Goal: Check status: Check status

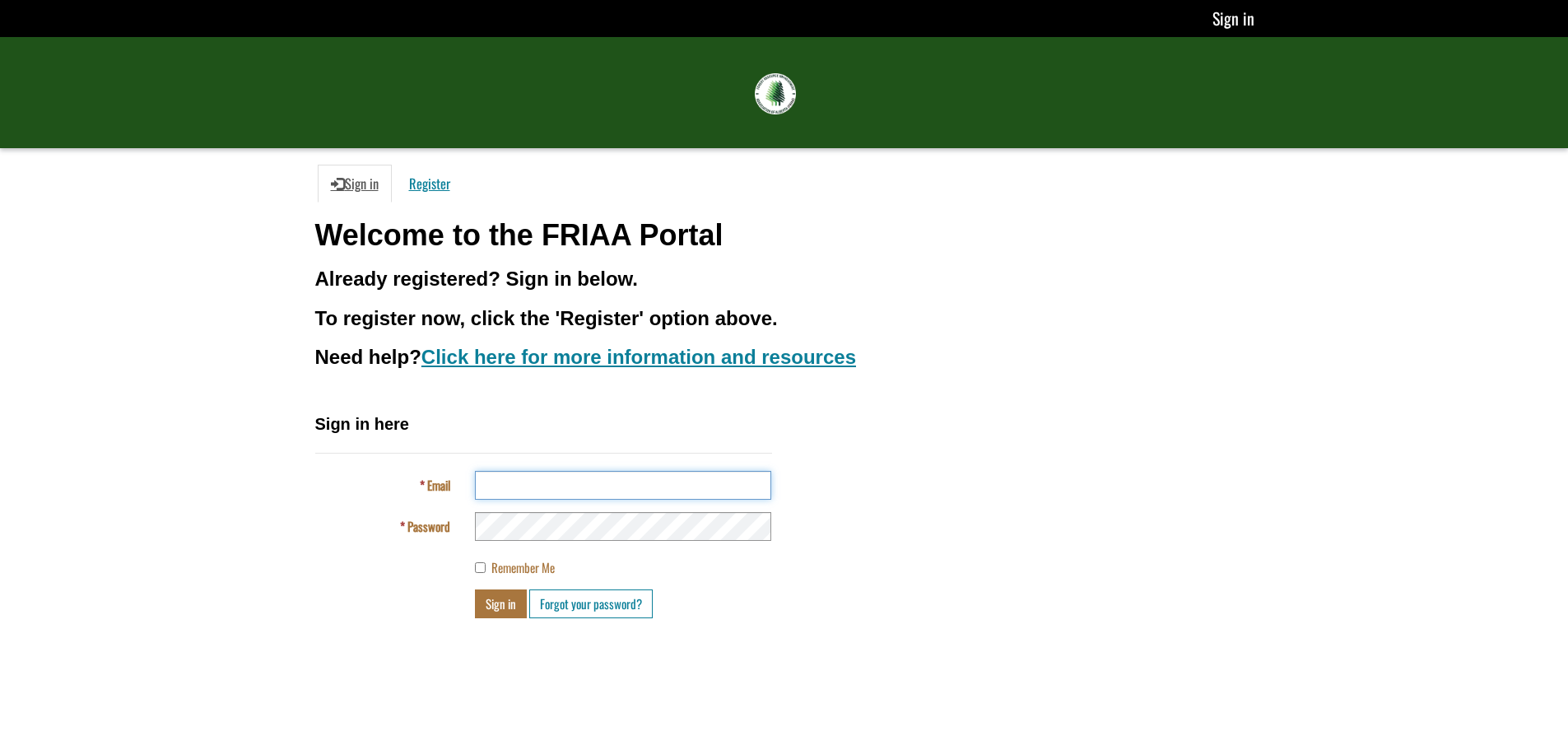
type input "**********"
click at [503, 613] on button "Sign in" at bounding box center [500, 603] width 51 height 29
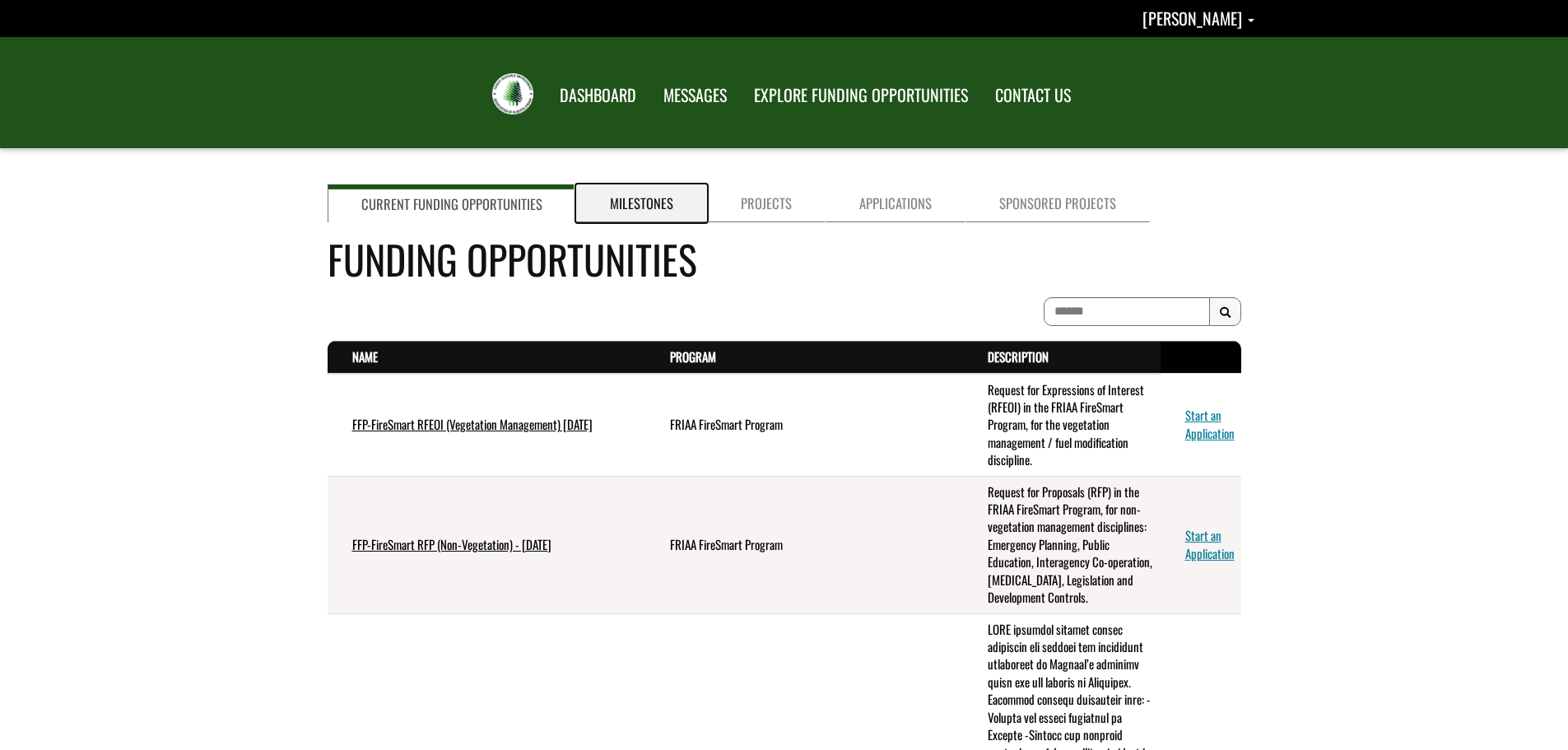
click at [634, 216] on link "Milestones" at bounding box center [642, 203] width 131 height 38
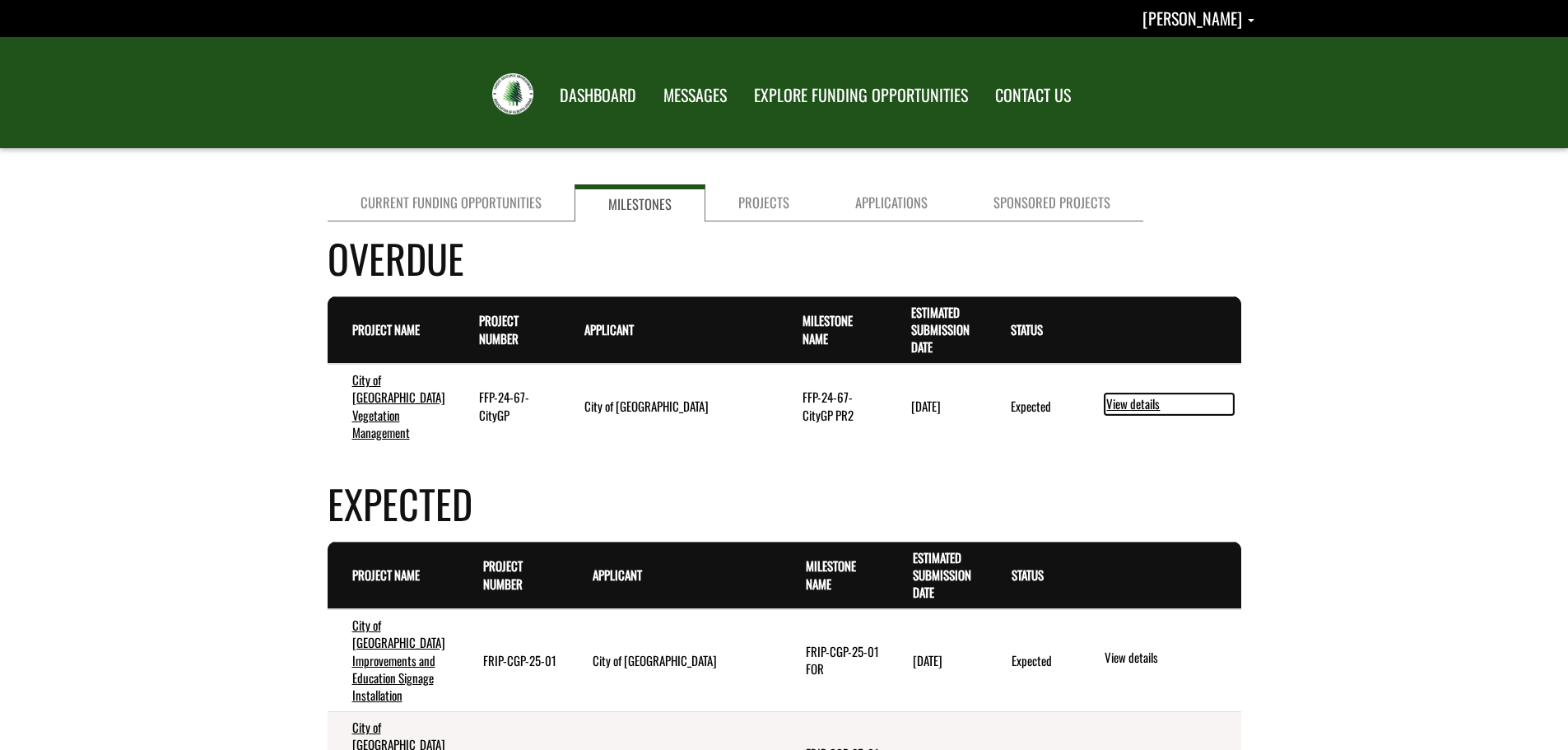
click at [1134, 393] on link "View details" at bounding box center [1169, 403] width 129 height 21
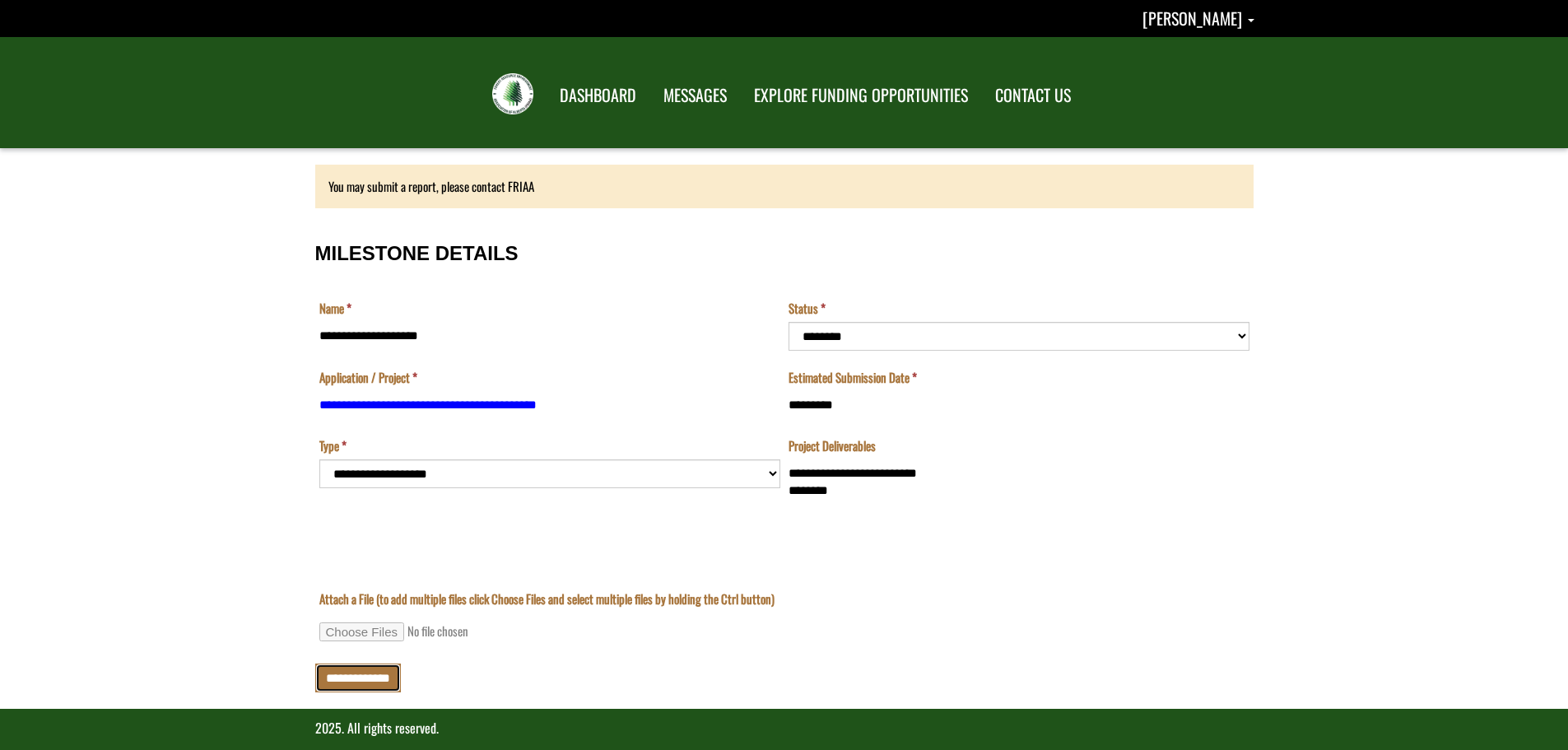
click at [372, 678] on input "**********" at bounding box center [358, 677] width 86 height 29
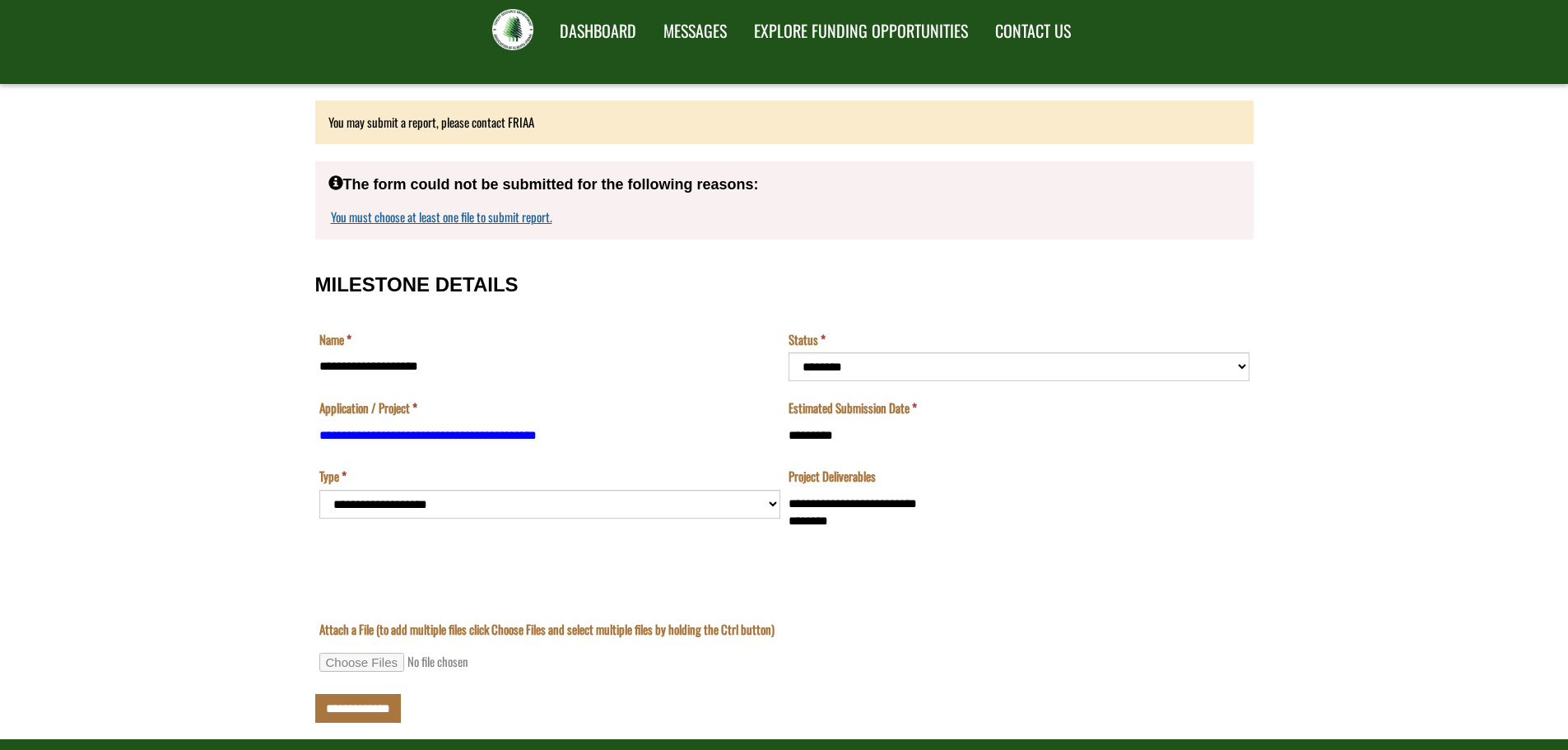
scroll to position [111, 0]
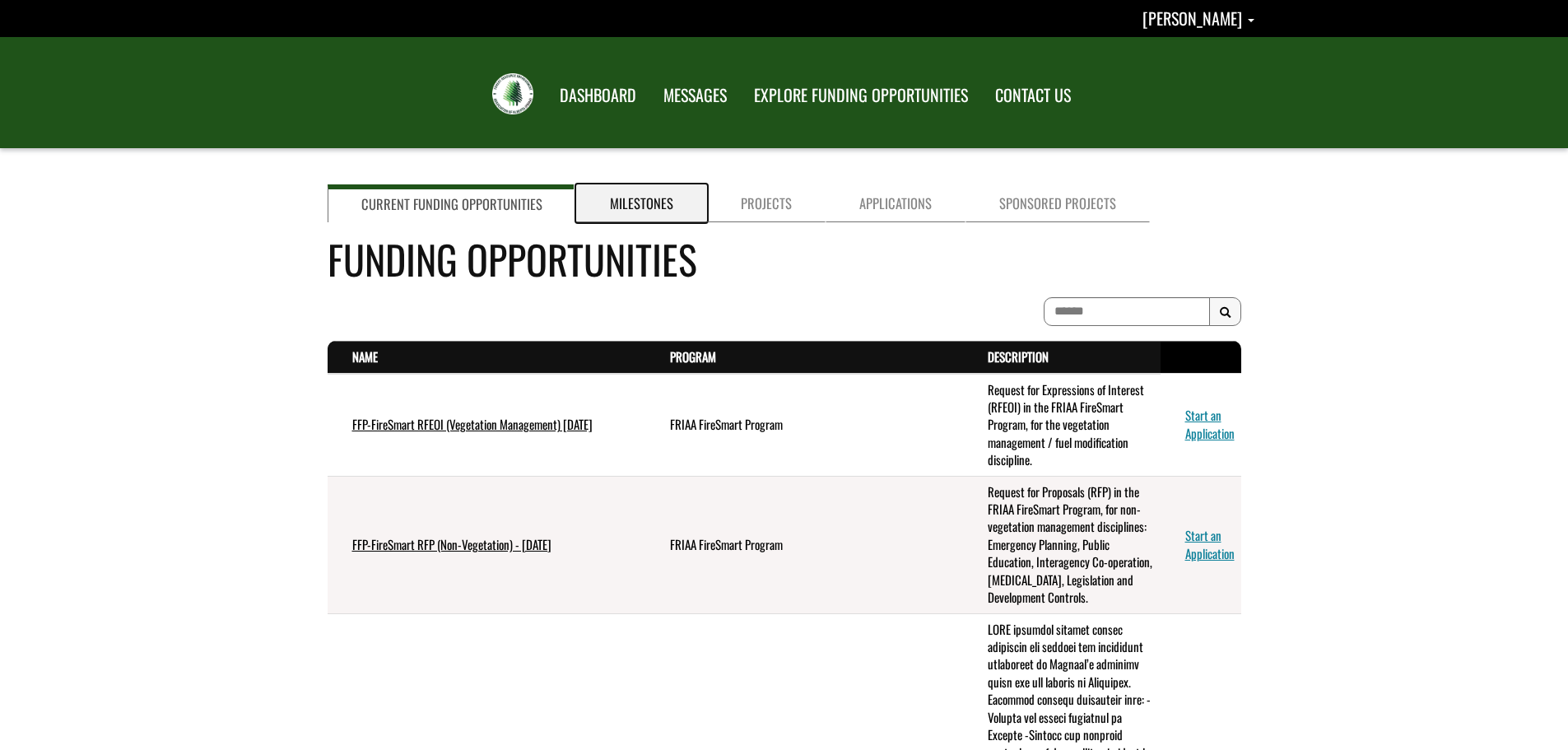
click at [633, 205] on link "Milestones" at bounding box center [642, 203] width 131 height 38
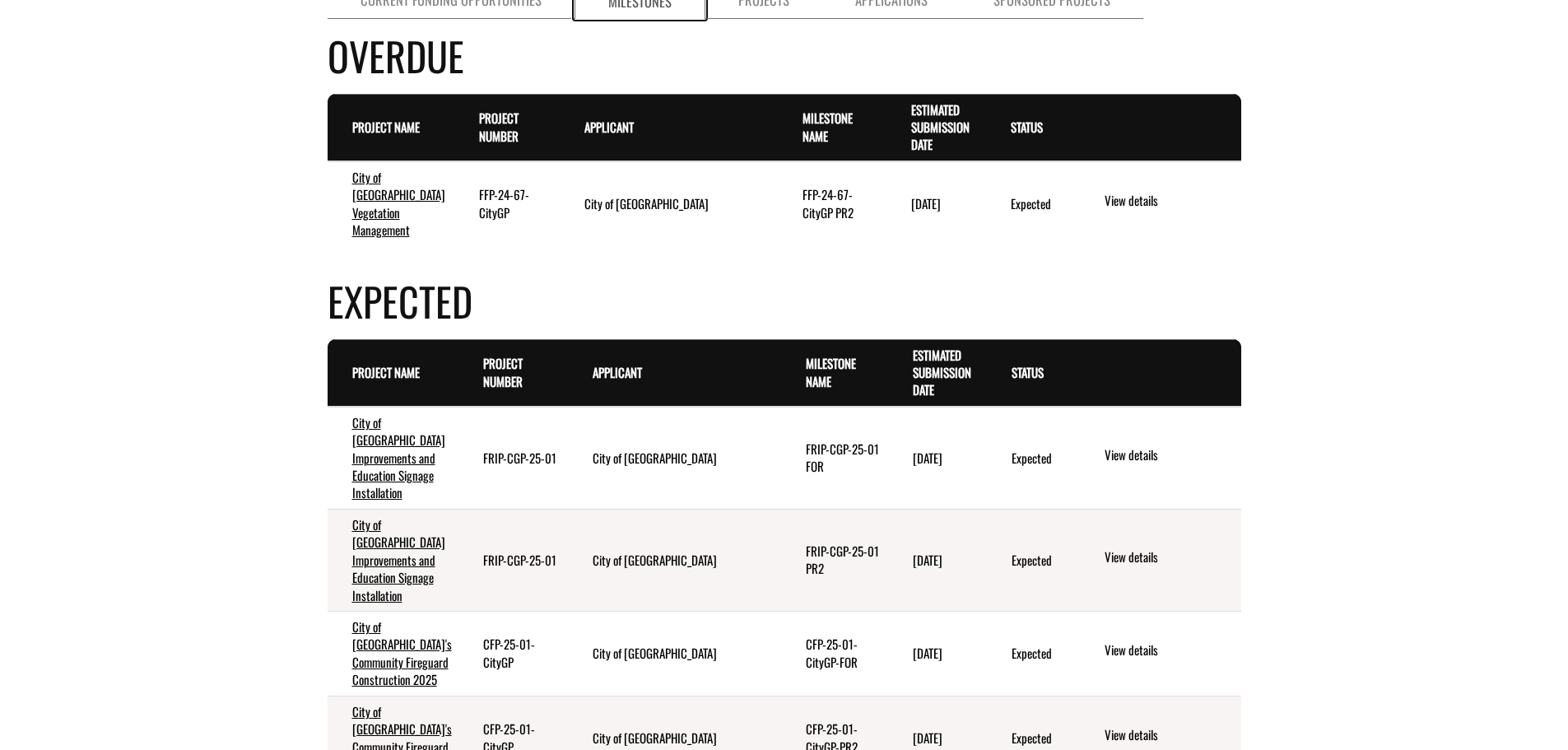
scroll to position [494, 0]
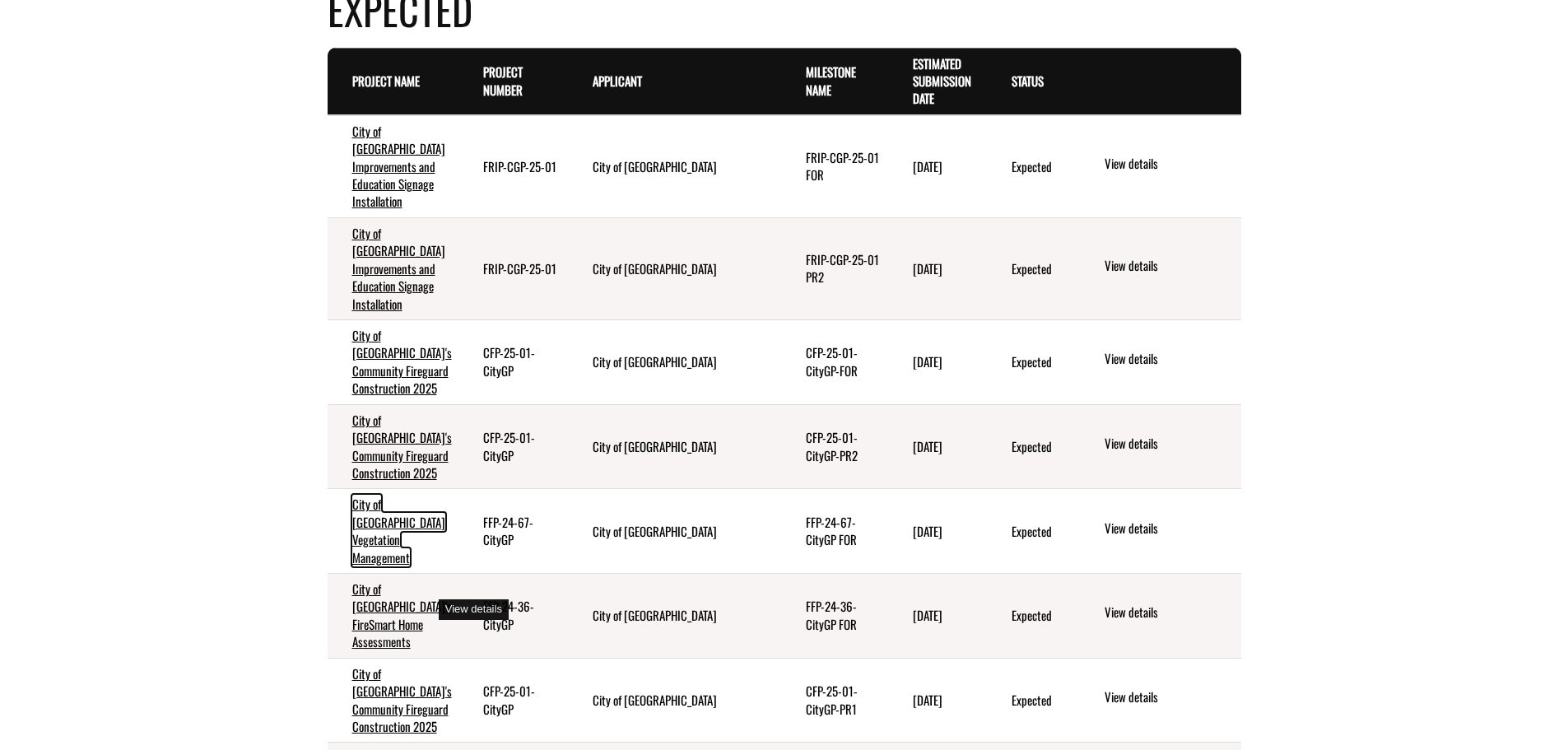
click at [369, 565] on link "City of Grande Prairie Vegetation Management" at bounding box center [399, 530] width 93 height 71
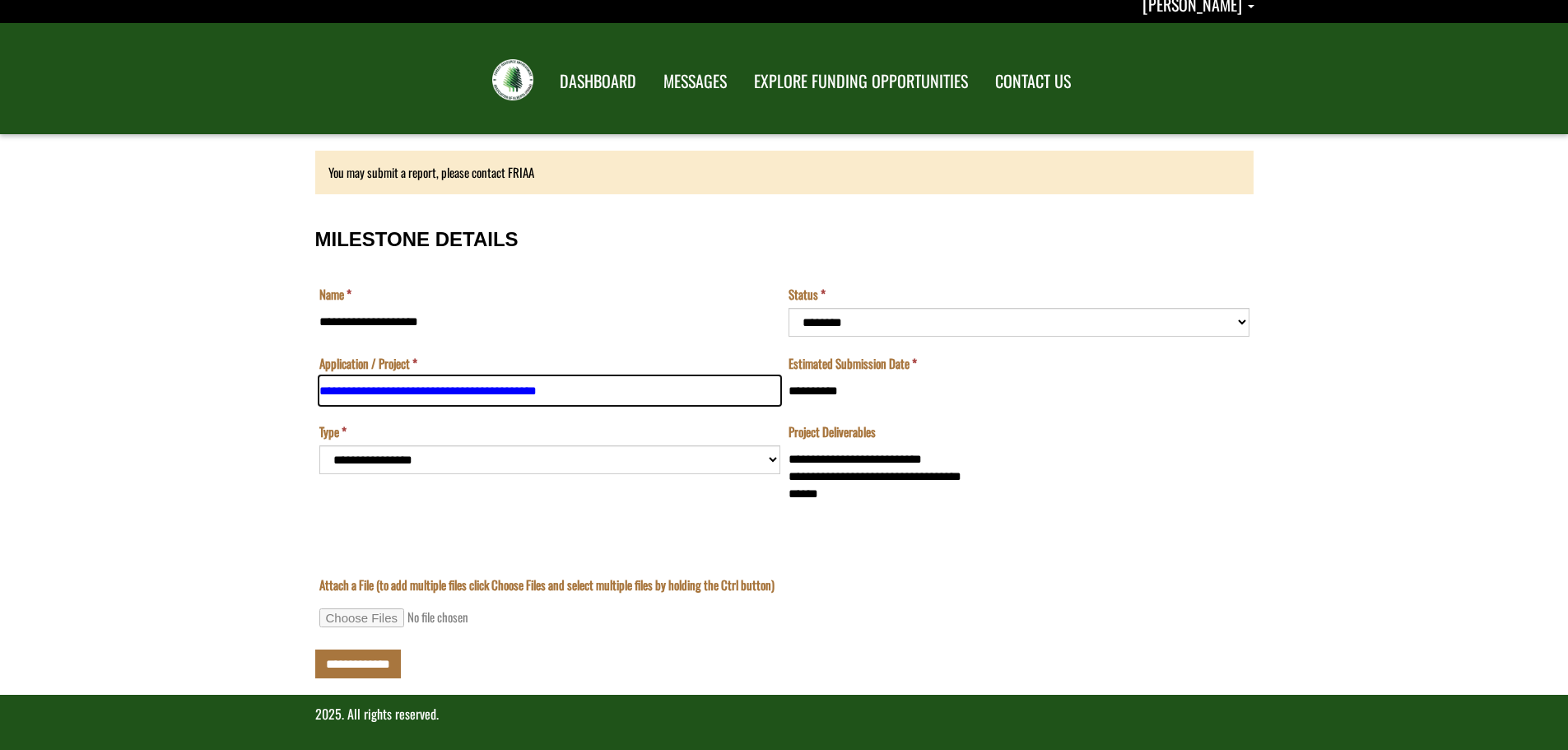
scroll to position [17, 0]
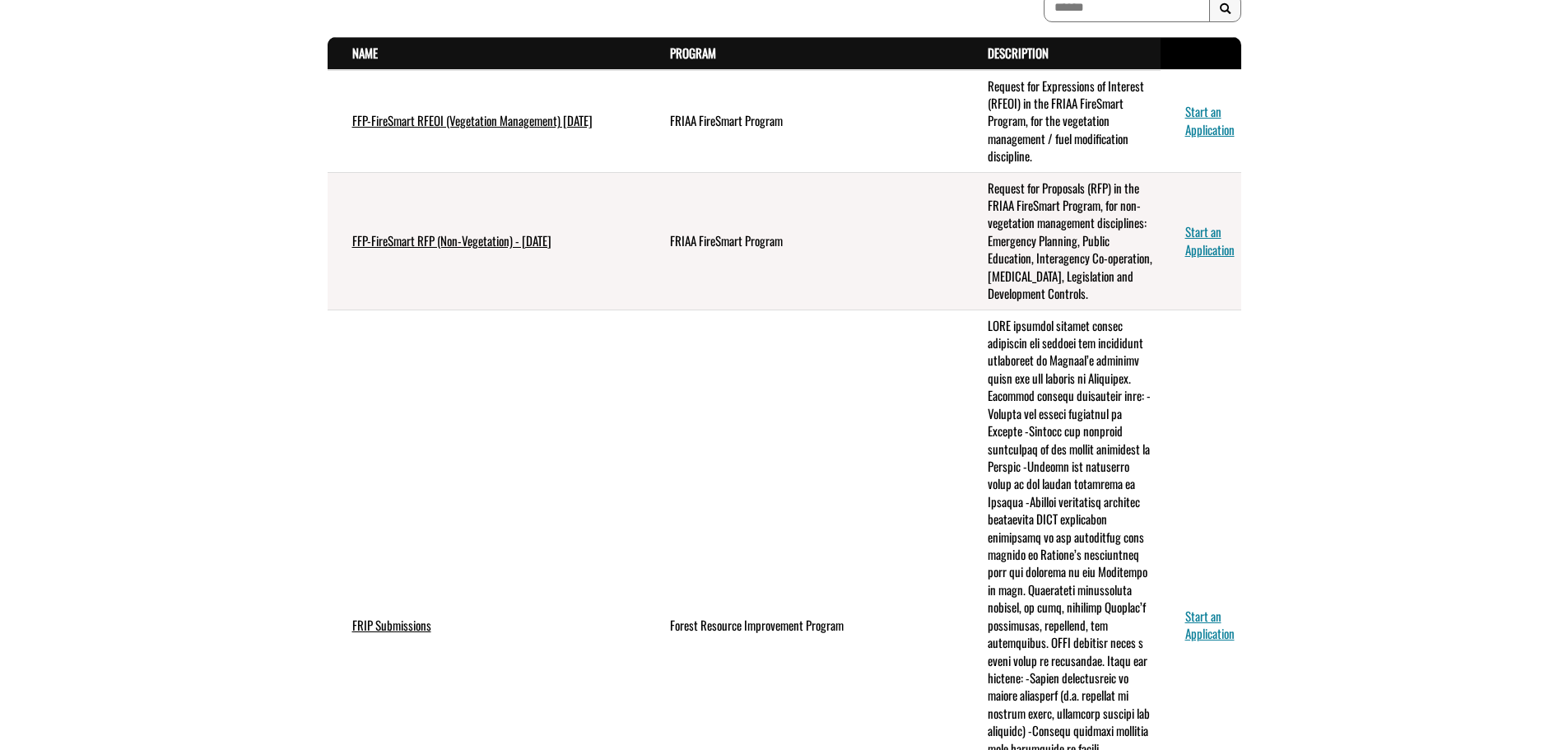
scroll to position [22, 0]
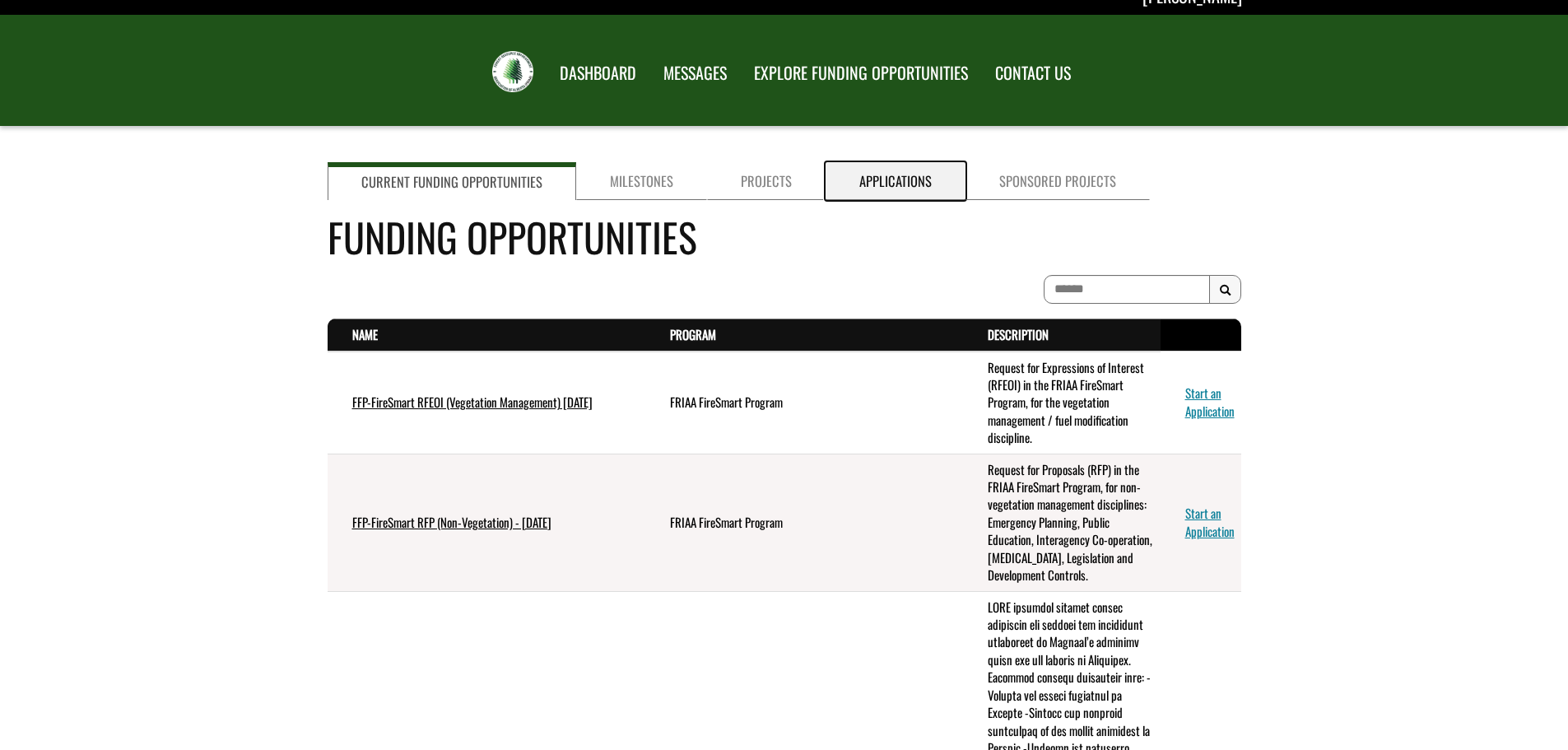
click at [874, 187] on link "Applications" at bounding box center [896, 181] width 140 height 38
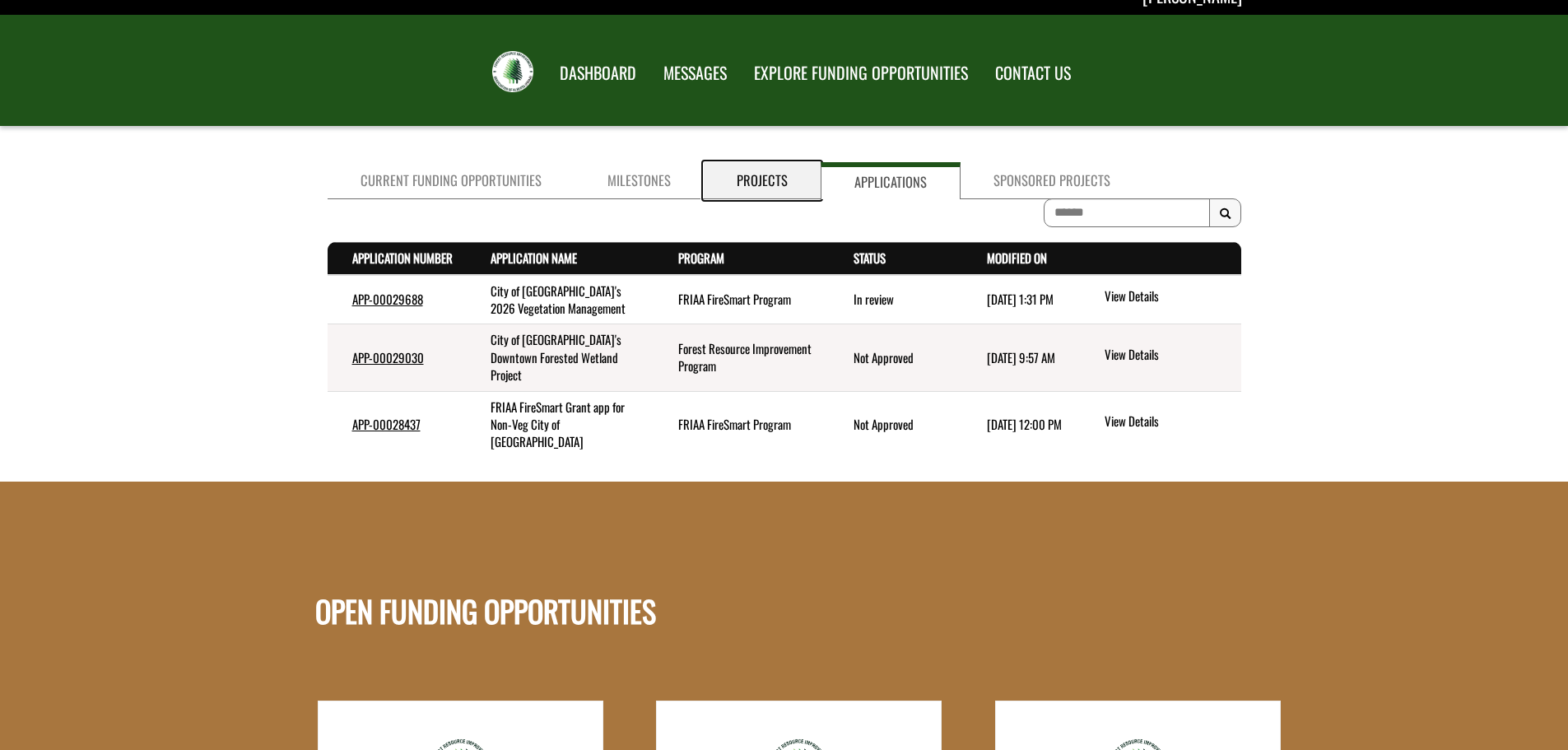
click at [740, 186] on link "Projects" at bounding box center [762, 181] width 117 height 37
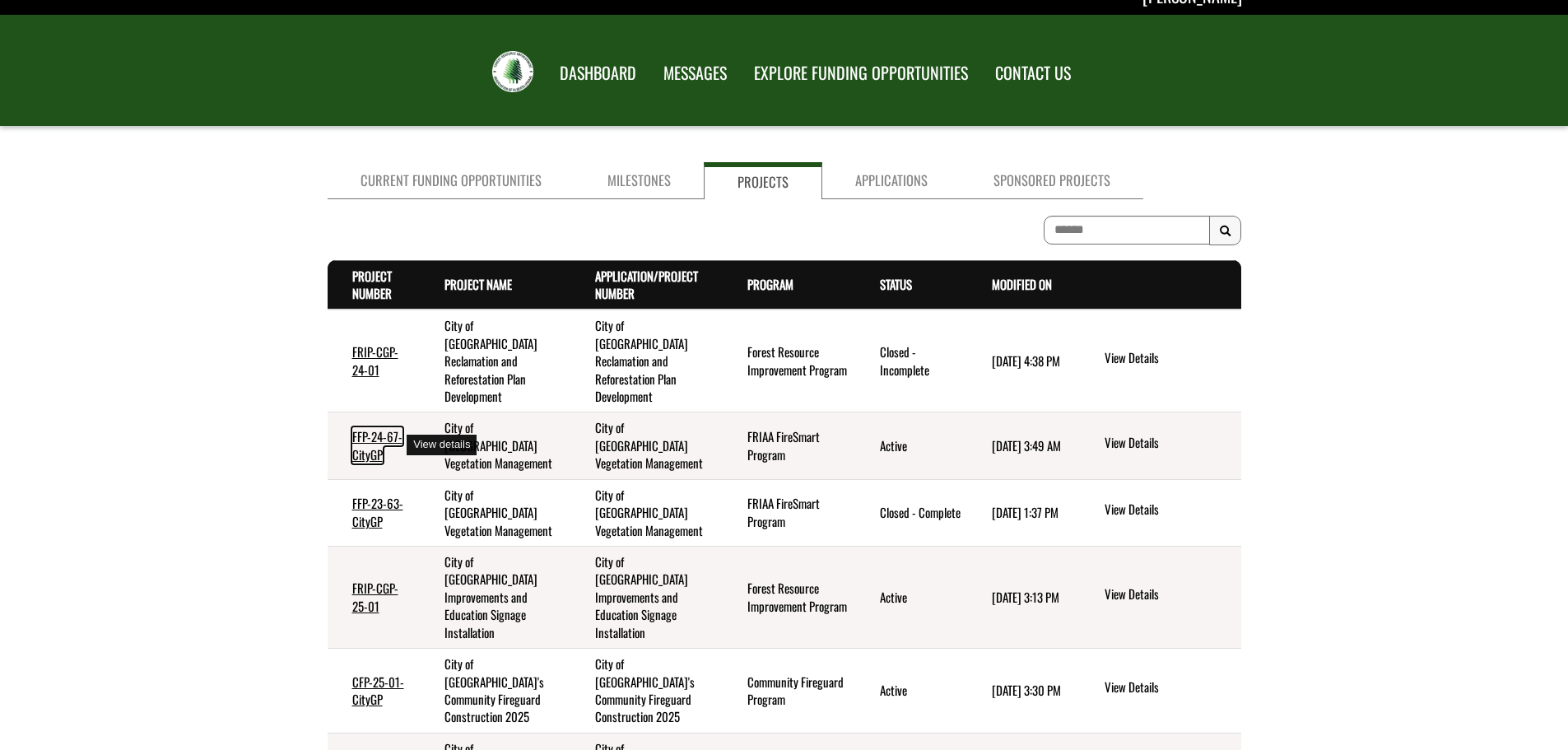
click at [367, 448] on link "FFP-24-67-CityGP" at bounding box center [378, 445] width 50 height 35
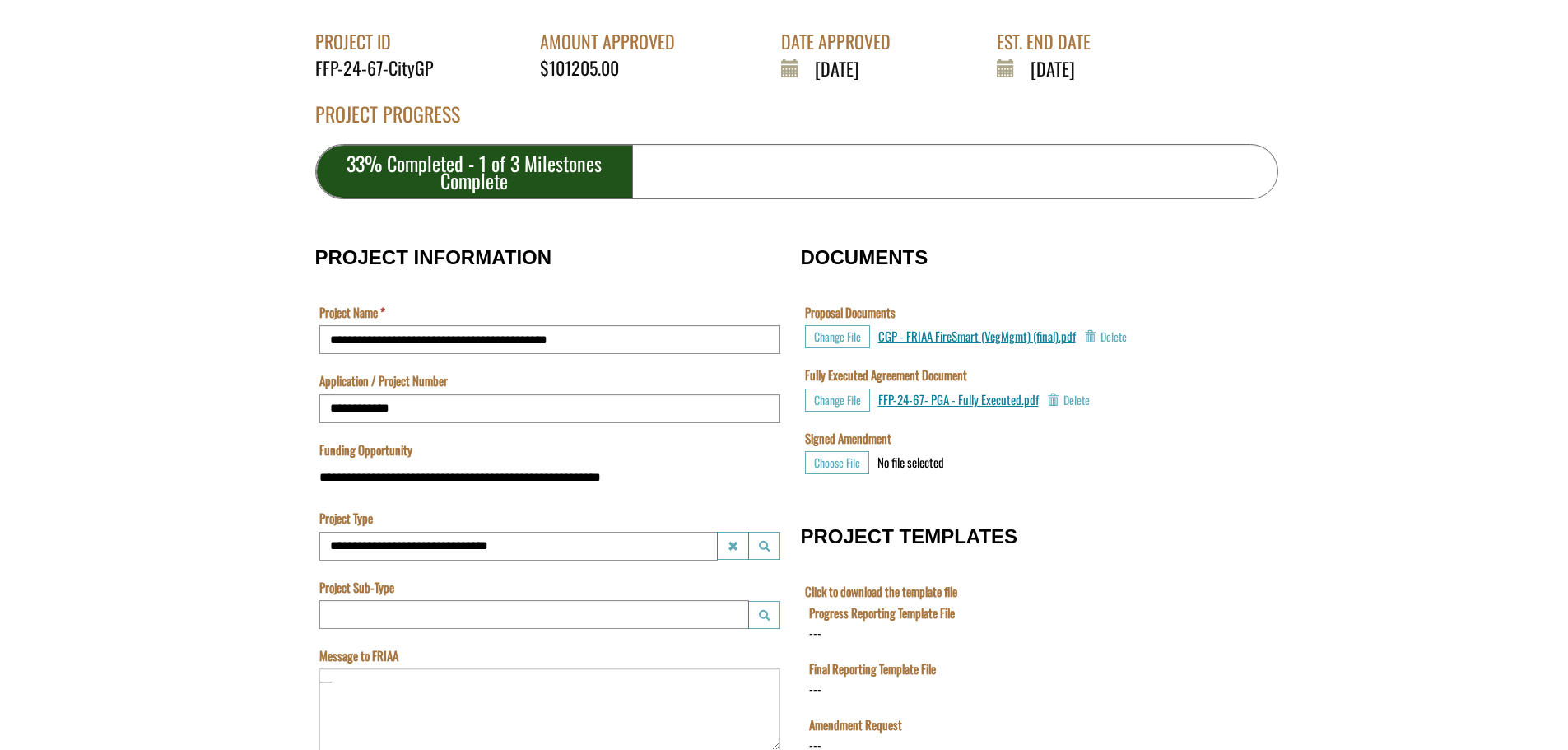
scroll to position [184, 0]
